Goal: Check status: Check status

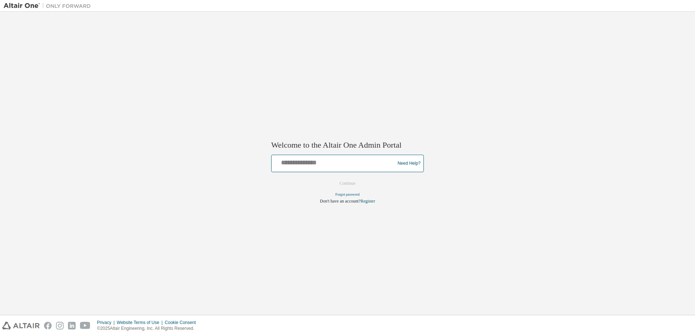
click at [343, 164] on input "text" at bounding box center [335, 162] width 120 height 11
type input "**********"
click at [349, 186] on button "Continue" at bounding box center [347, 183] width 31 height 11
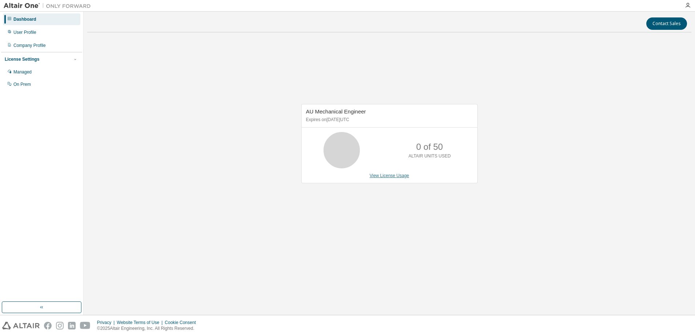
click at [392, 175] on link "View License Usage" at bounding box center [390, 175] width 40 height 5
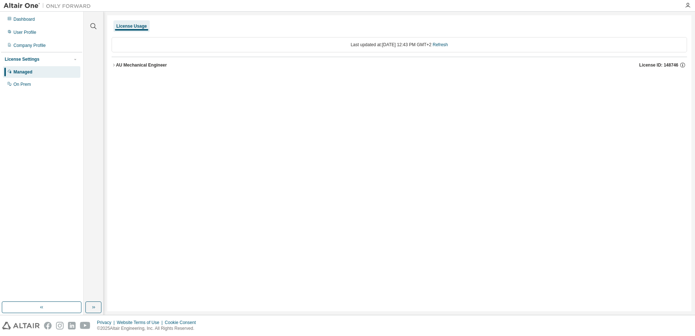
click at [22, 70] on div "Managed" at bounding box center [22, 72] width 19 height 6
click at [23, 36] on div "User Profile" at bounding box center [41, 33] width 77 height 12
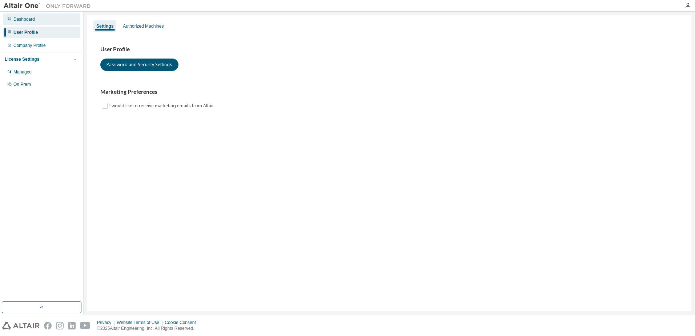
click at [26, 19] on div "Dashboard" at bounding box center [23, 19] width 21 height 6
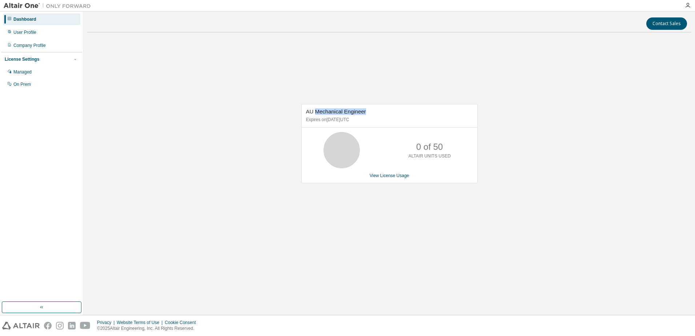
drag, startPoint x: 317, startPoint y: 112, endPoint x: 369, endPoint y: 111, distance: 52.4
click at [369, 111] on div "AU Mechanical Engineer Expires on September 5, 2025 UTC" at bounding box center [390, 115] width 176 height 23
click at [322, 121] on p "Expires on September 5, 2025 UTC" at bounding box center [388, 120] width 165 height 6
click at [358, 121] on p "Expires on September 5, 2025 UTC" at bounding box center [388, 120] width 165 height 6
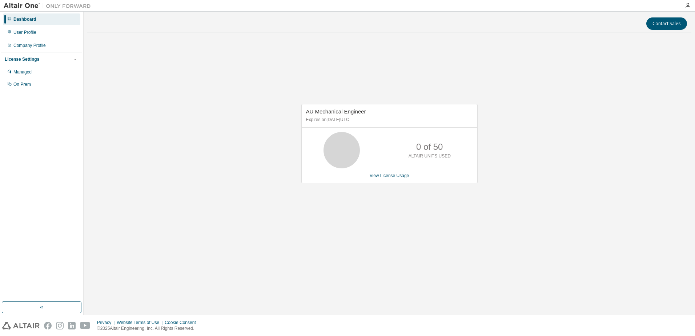
drag, startPoint x: 358, startPoint y: 121, endPoint x: 348, endPoint y: 120, distance: 9.5
click at [348, 120] on p "Expires on September 5, 2025 UTC" at bounding box center [388, 120] width 165 height 6
click at [355, 119] on p "Expires on September 5, 2025 UTC" at bounding box center [388, 120] width 165 height 6
click at [686, 5] on icon "button" at bounding box center [688, 6] width 6 height 6
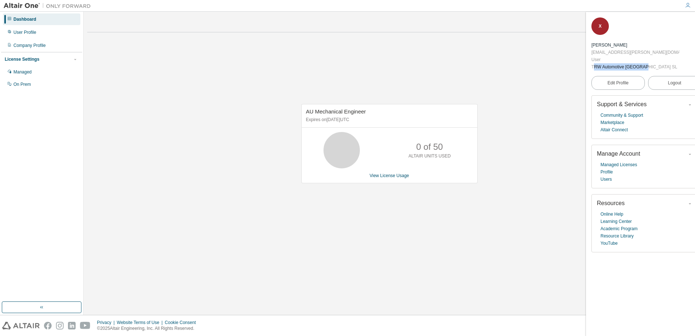
drag, startPoint x: 666, startPoint y: 44, endPoint x: 617, endPoint y: 45, distance: 49.1
click at [617, 63] on div "TRW Automotive España SL" at bounding box center [636, 66] width 88 height 7
click at [554, 100] on div "AU Mechanical Engineer Expires on September 5, 2025 UTC 0 of 50 ALTAIR UNITS US…" at bounding box center [389, 147] width 604 height 219
click at [614, 218] on link "Learning Center" at bounding box center [616, 221] width 31 height 7
